Goal: Task Accomplishment & Management: Use online tool/utility

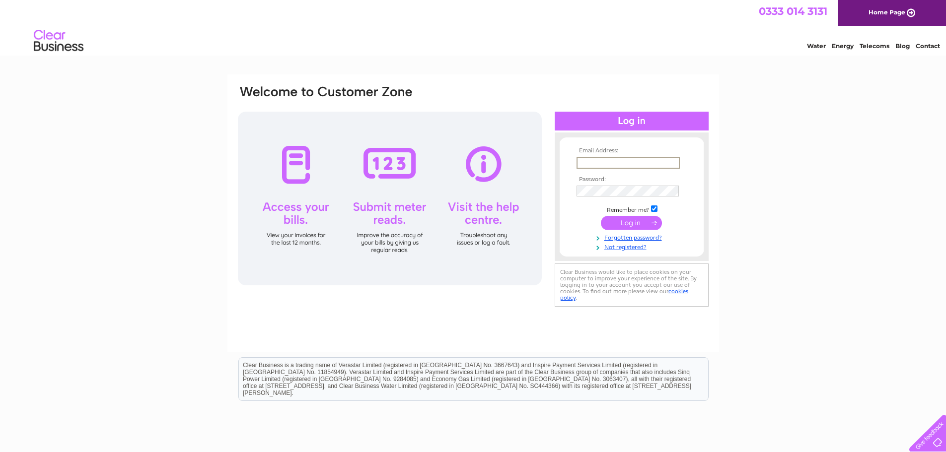
click at [622, 158] on input "text" at bounding box center [628, 163] width 103 height 12
type input "info@abrfinefoods.co.uk"
click at [812, 146] on div "Email Address: info@abrfinefoods.co.uk Password: Forgotten password?" at bounding box center [473, 298] width 946 height 448
click at [638, 222] on input "submit" at bounding box center [631, 222] width 61 height 14
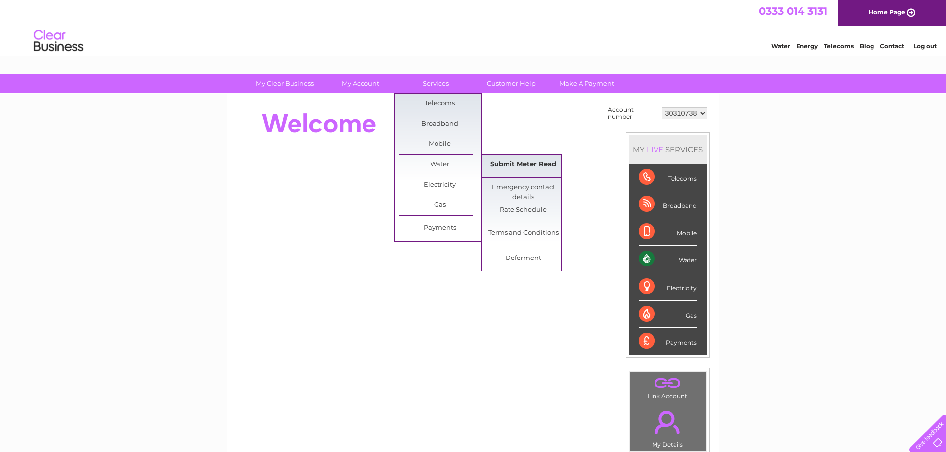
click at [504, 165] on link "Submit Meter Read" at bounding box center [523, 165] width 82 height 20
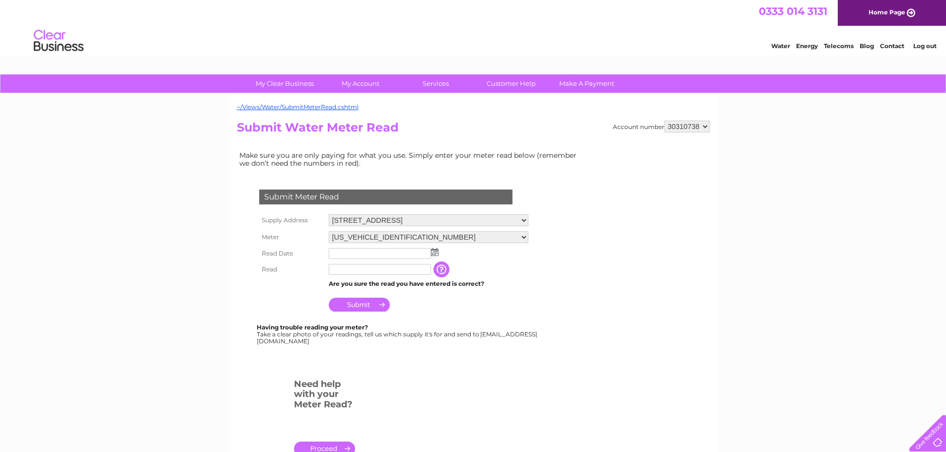
click at [433, 253] on img at bounding box center [434, 252] width 7 height 8
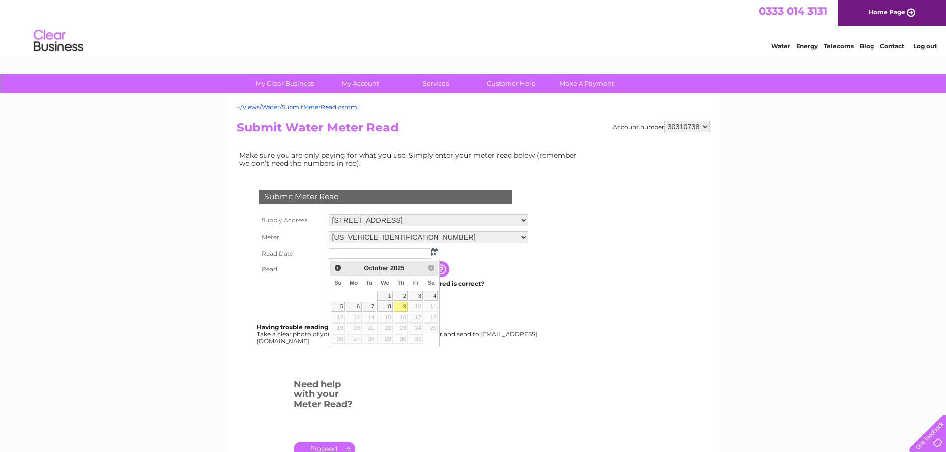
click at [400, 306] on link "9" at bounding box center [401, 307] width 14 height 10
type input "2025/10/09"
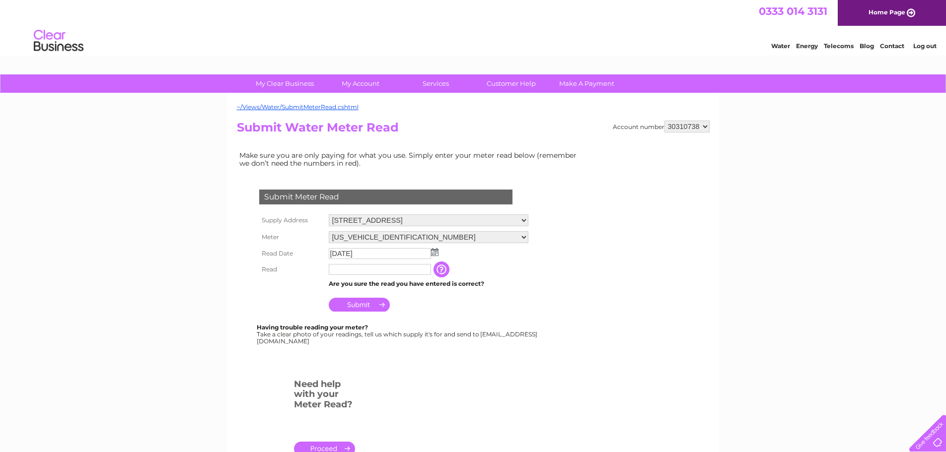
click at [370, 266] on input "text" at bounding box center [380, 269] width 102 height 11
drag, startPoint x: 493, startPoint y: 260, endPoint x: 475, endPoint y: 261, distance: 17.9
click at [493, 260] on td "2025/10/09" at bounding box center [429, 254] width 206 height 16
click at [402, 267] on input "text" at bounding box center [380, 270] width 103 height 12
type input "1813"
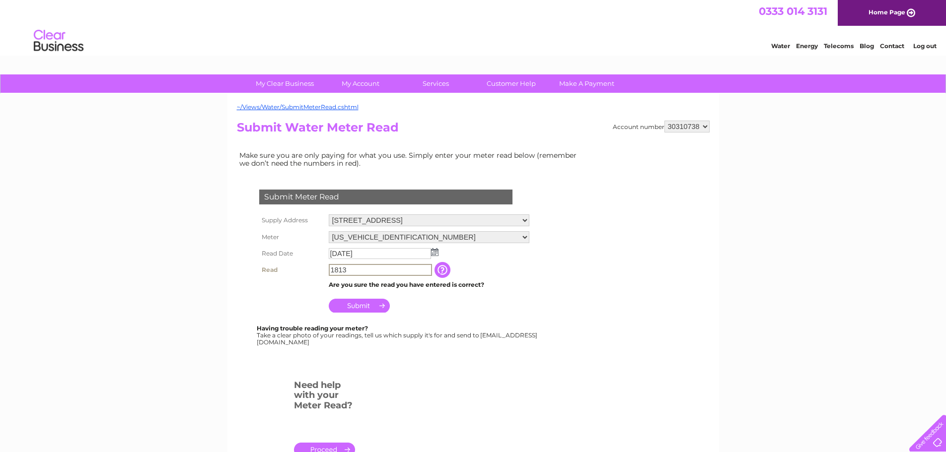
click at [458, 311] on td "Submit" at bounding box center [429, 303] width 206 height 24
click at [374, 303] on input "Submit" at bounding box center [359, 305] width 61 height 14
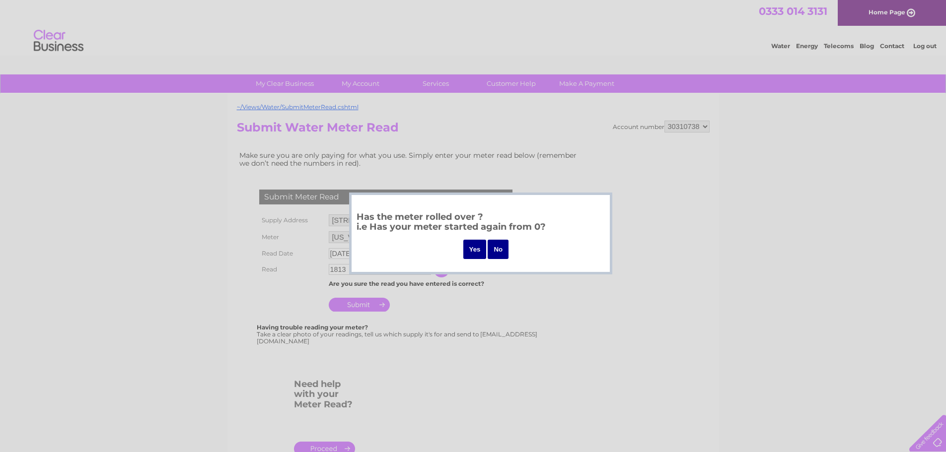
click at [552, 290] on div at bounding box center [473, 226] width 946 height 452
click at [551, 295] on div at bounding box center [473, 226] width 946 height 452
click at [493, 284] on div at bounding box center [473, 226] width 946 height 452
click at [490, 296] on div at bounding box center [473, 226] width 946 height 452
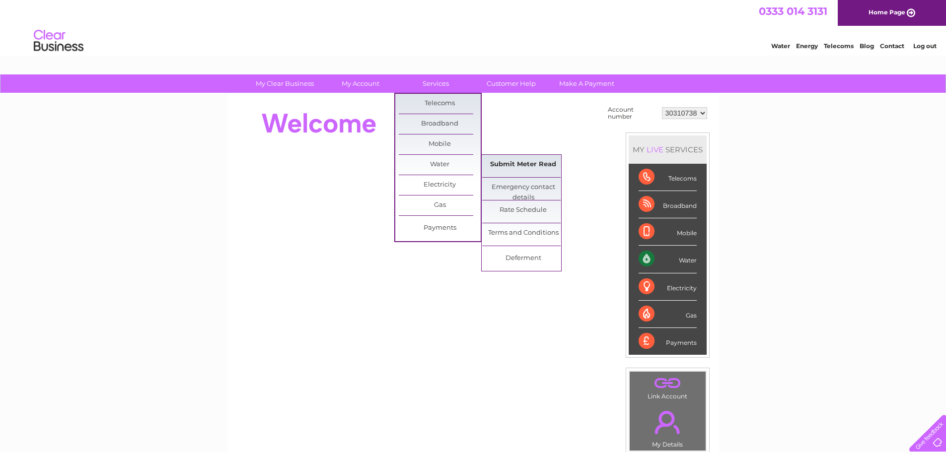
click at [514, 163] on link "Submit Meter Read" at bounding box center [523, 165] width 82 height 20
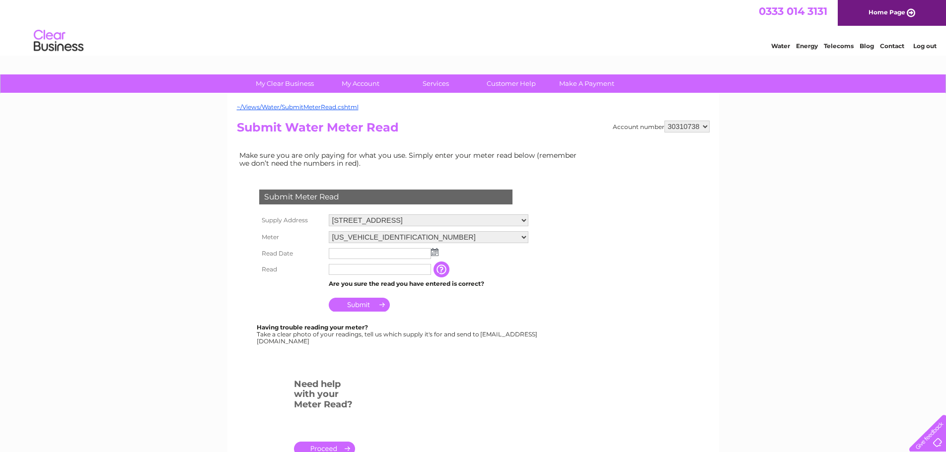
click at [347, 252] on input "text" at bounding box center [380, 253] width 102 height 11
click at [437, 255] on img at bounding box center [435, 253] width 7 height 8
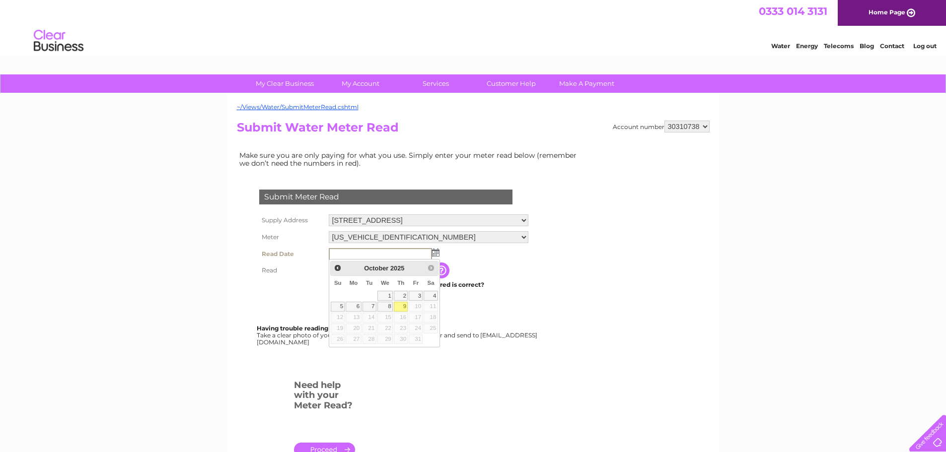
click at [399, 308] on link "9" at bounding box center [401, 307] width 14 height 10
type input "2025/10/09"
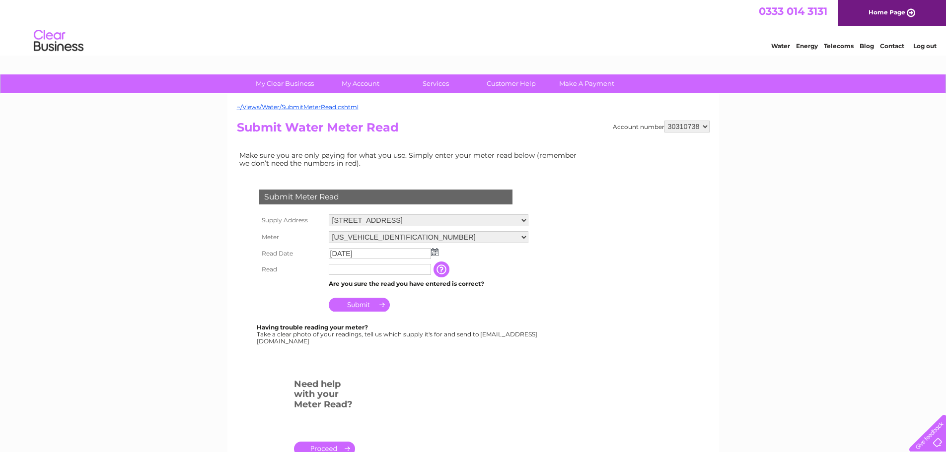
click at [355, 268] on input "text" at bounding box center [380, 269] width 102 height 11
type input "1831"
click at [377, 306] on input "Submit" at bounding box center [359, 306] width 61 height 14
